Goal: Task Accomplishment & Management: Use online tool/utility

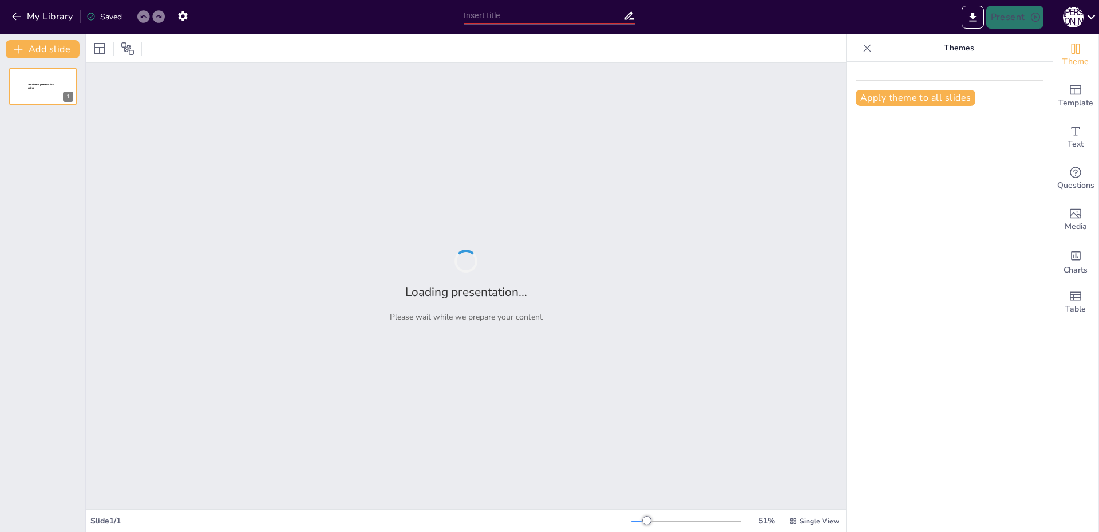
type input "Будущее Умной Электроники: Мемристивные Наноматериалы"
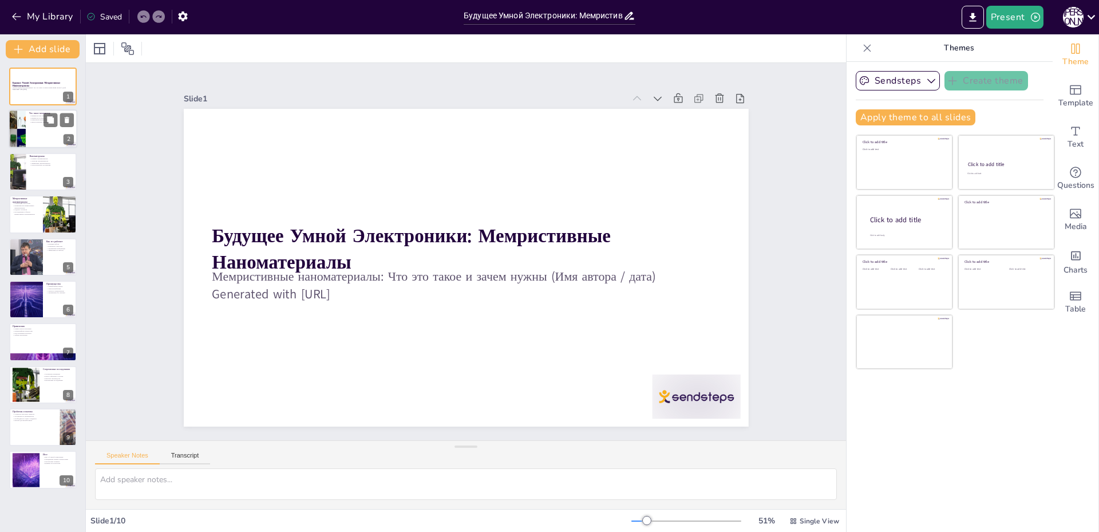
click at [43, 136] on div at bounding box center [43, 129] width 69 height 39
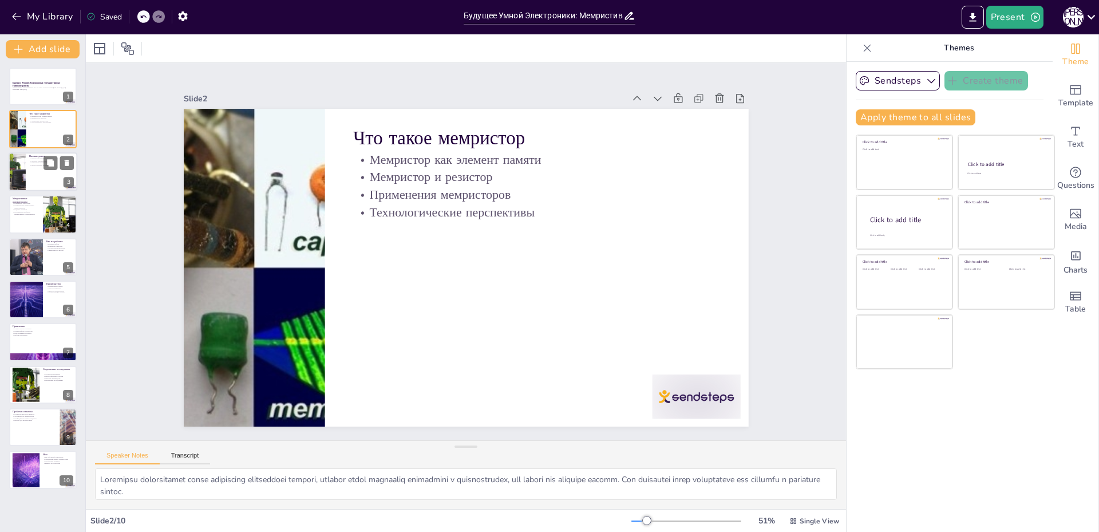
click at [42, 180] on div at bounding box center [43, 171] width 69 height 39
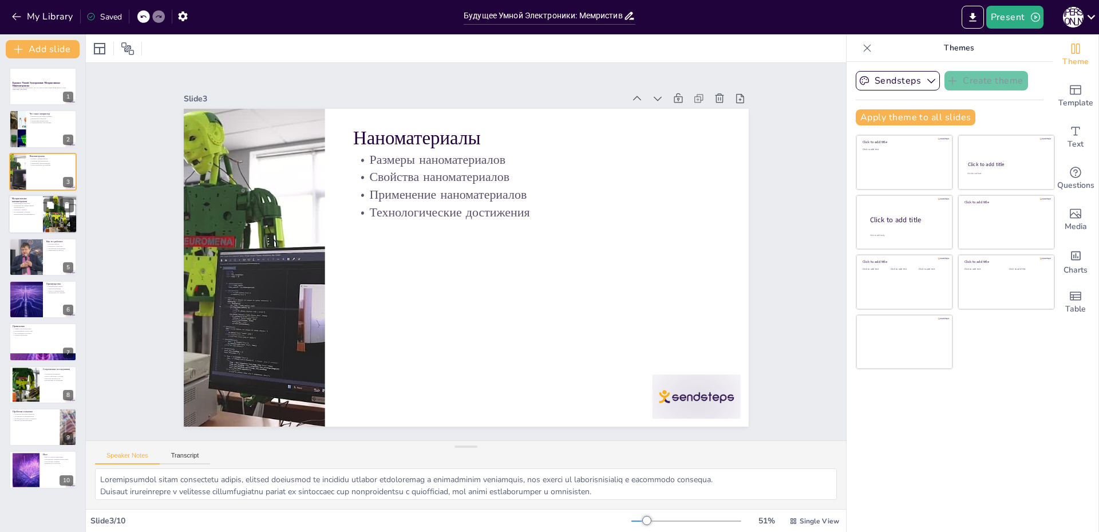
click at [35, 206] on p "Преимущества мемристивных наноматериалов" at bounding box center [25, 206] width 27 height 4
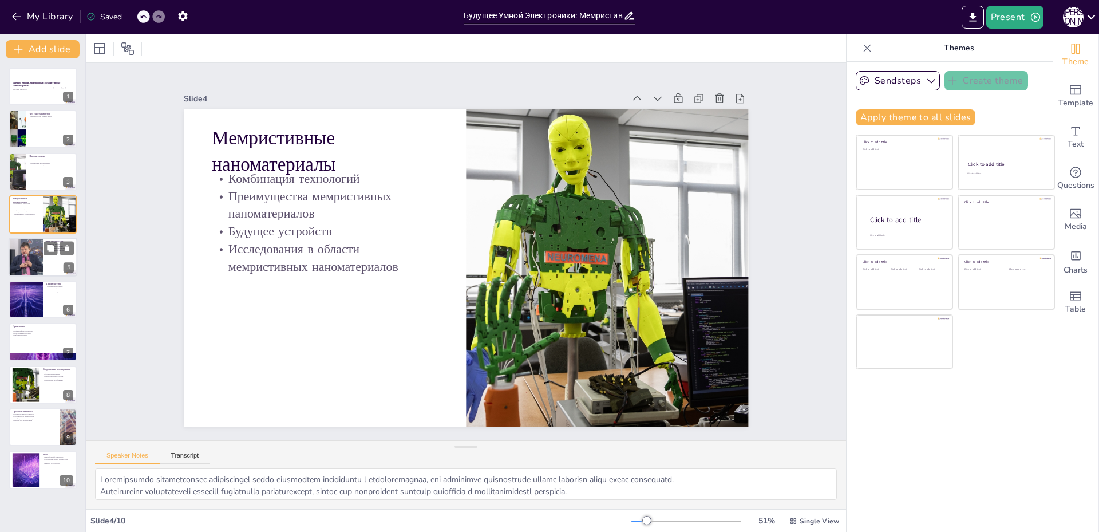
click at [41, 263] on div at bounding box center [26, 256] width 58 height 39
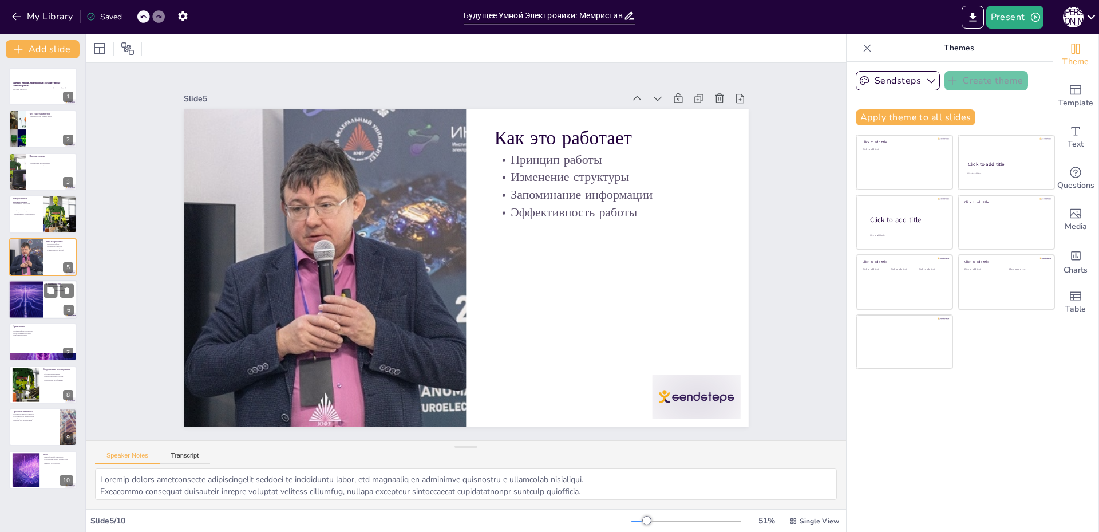
click at [31, 296] on div at bounding box center [25, 299] width 69 height 39
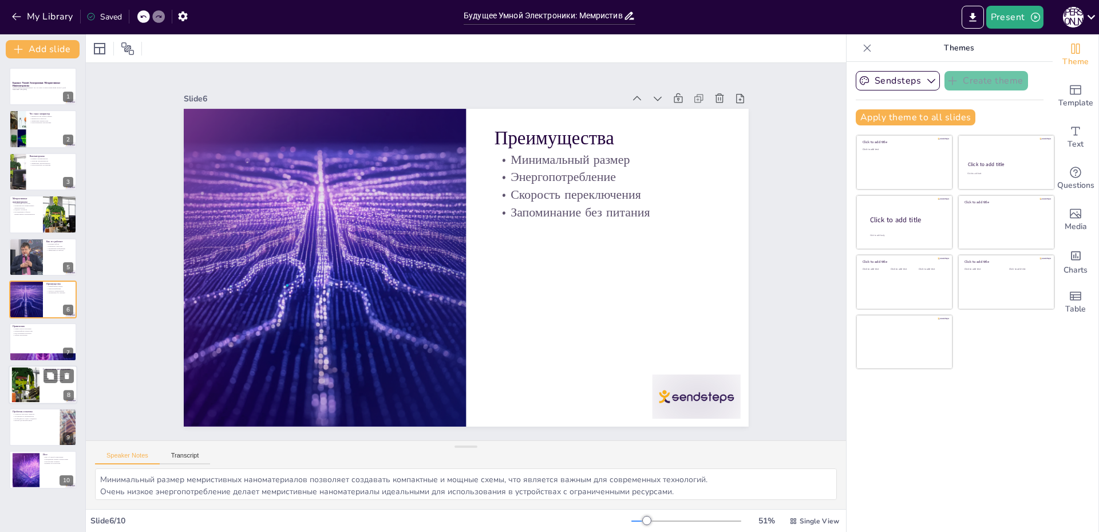
click at [27, 378] on div at bounding box center [26, 384] width 62 height 35
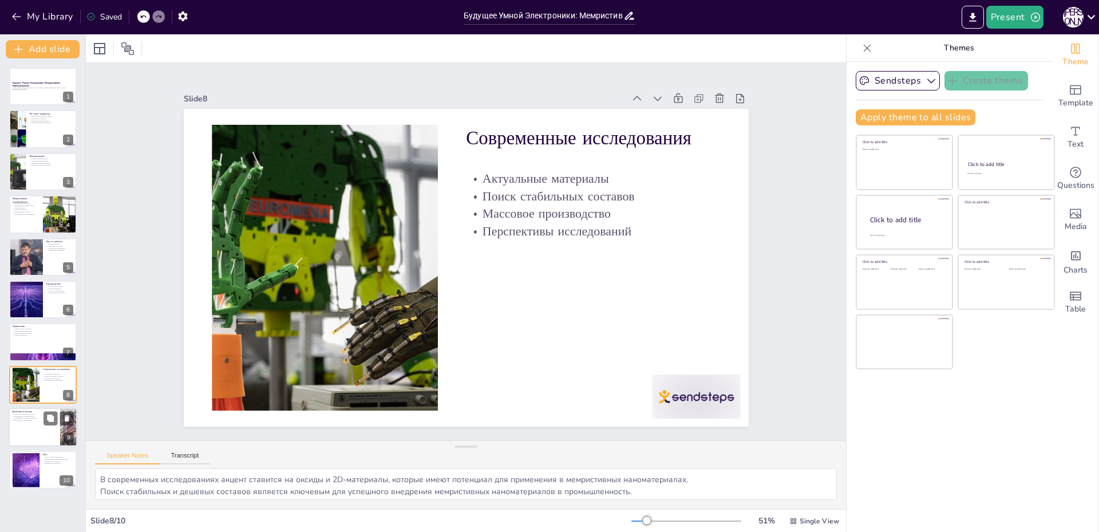
click at [21, 430] on div at bounding box center [43, 426] width 69 height 39
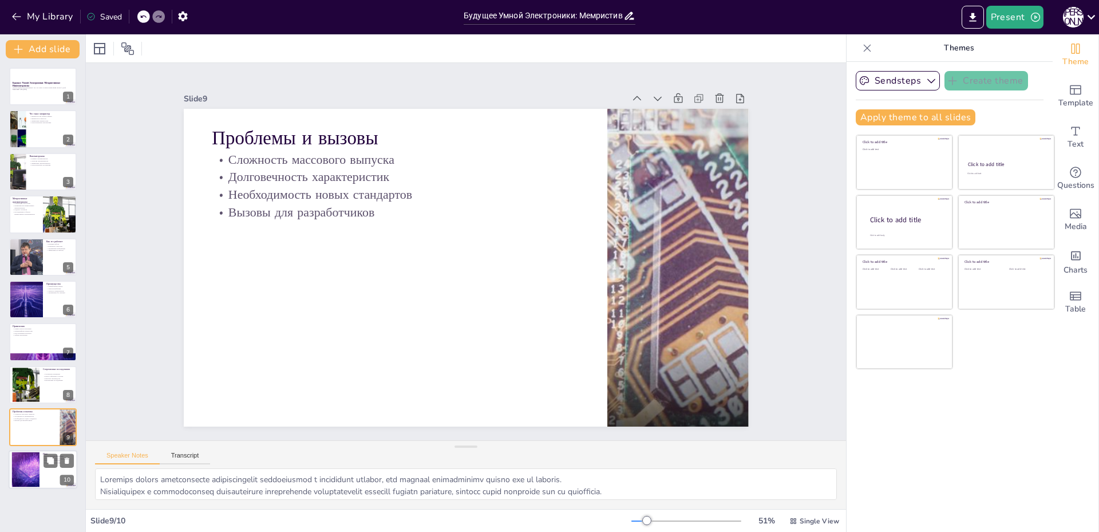
click at [22, 466] on div at bounding box center [26, 469] width 62 height 35
type textarea "Мемристивные наноматериалы представляют собой важный шаг к созданию «умной» эле…"
